Goal: Find contact information: Find contact information

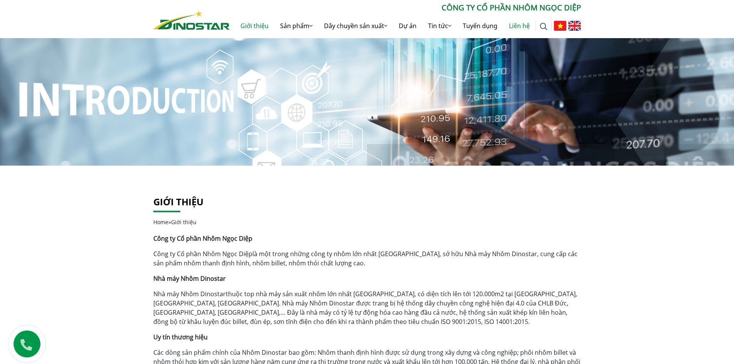
click at [520, 24] on link "Liên hệ" at bounding box center [519, 25] width 32 height 25
